Goal: Information Seeking & Learning: Compare options

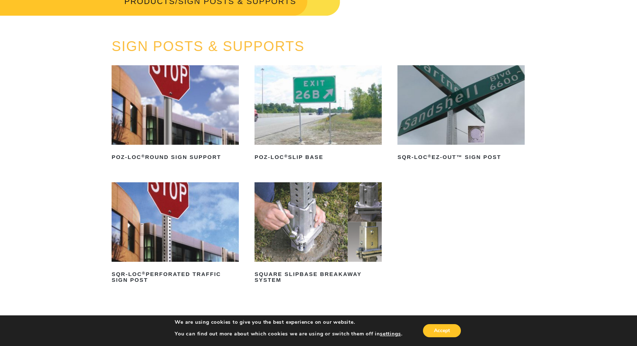
scroll to position [73, 0]
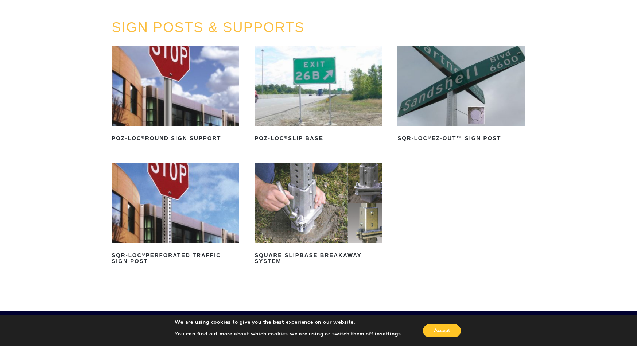
click at [306, 104] on img at bounding box center [317, 85] width 127 height 79
click at [304, 202] on img at bounding box center [317, 202] width 127 height 79
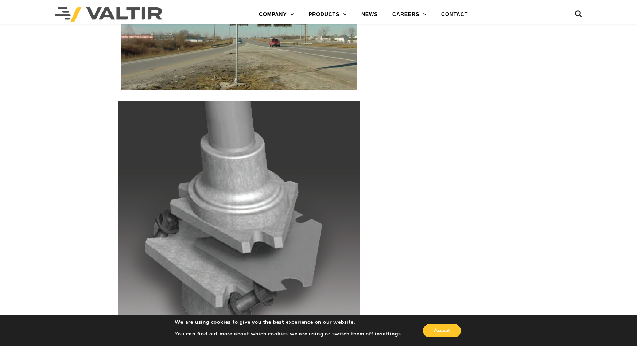
scroll to position [1421, 0]
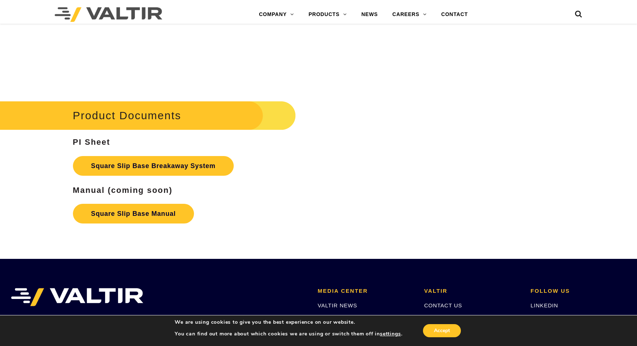
scroll to position [1202, 0]
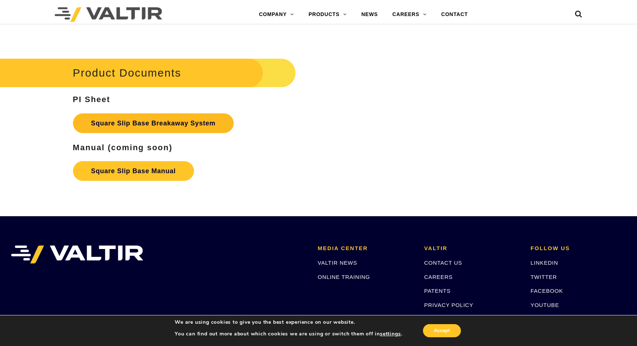
click at [129, 124] on link "Square Slip Base Breakaway System" at bounding box center [153, 123] width 161 height 20
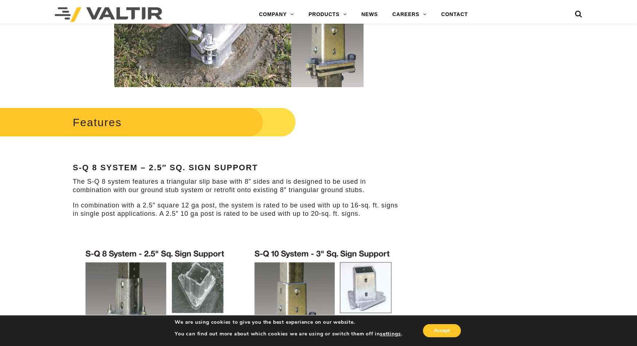
scroll to position [328, 0]
